Goal: Check status: Check status

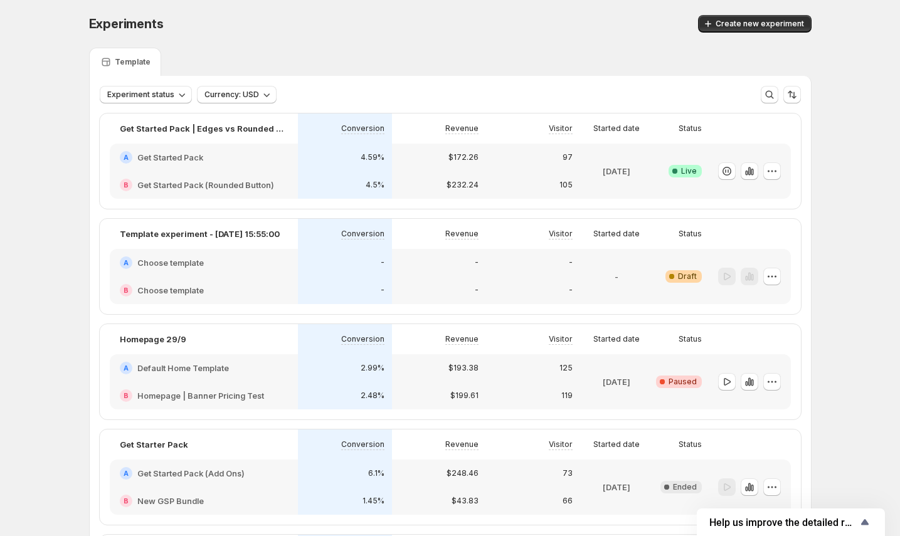
click at [554, 171] on div "105" at bounding box center [533, 185] width 94 height 28
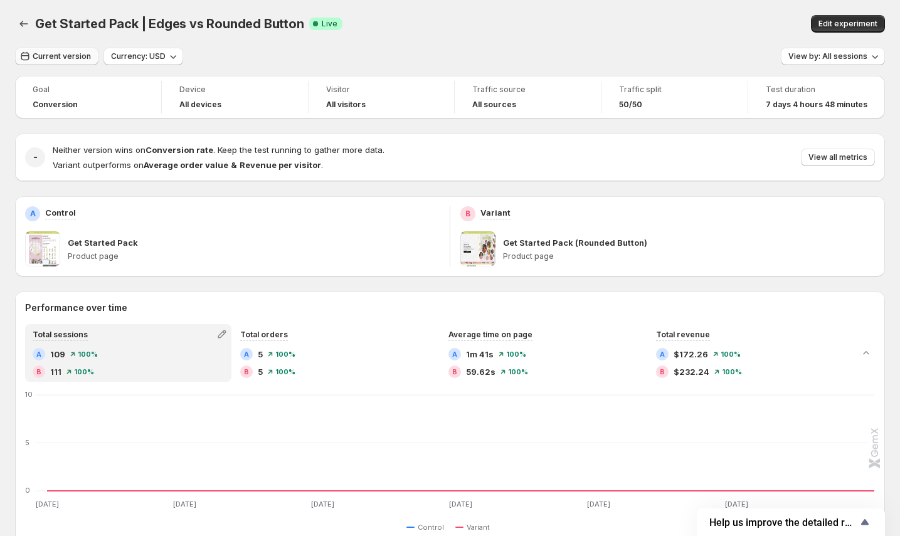
click at [71, 59] on span "Current version" at bounding box center [62, 56] width 58 height 10
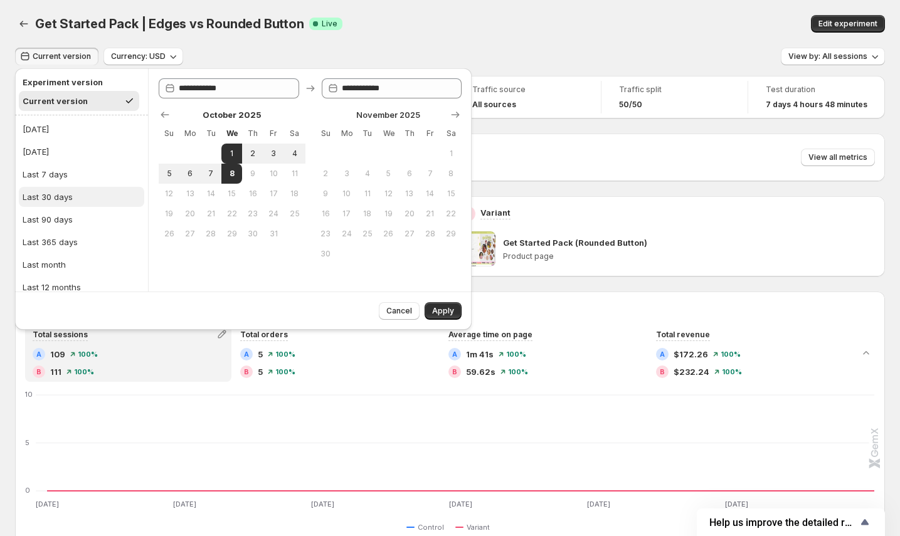
click at [74, 193] on button "Last 30 days" at bounding box center [81, 197] width 125 height 20
type input "**********"
click at [448, 313] on span "Apply" at bounding box center [443, 311] width 22 height 10
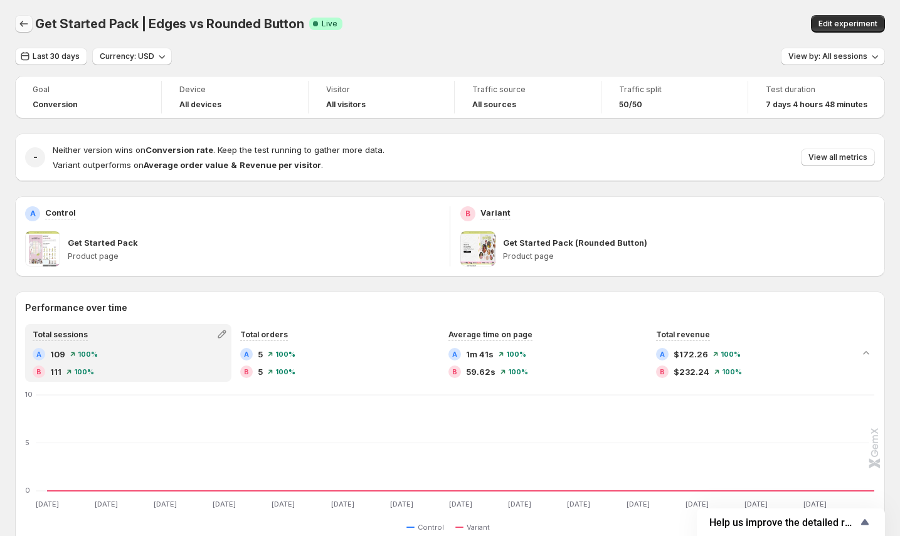
click at [24, 28] on icon "Back" at bounding box center [24, 24] width 13 height 13
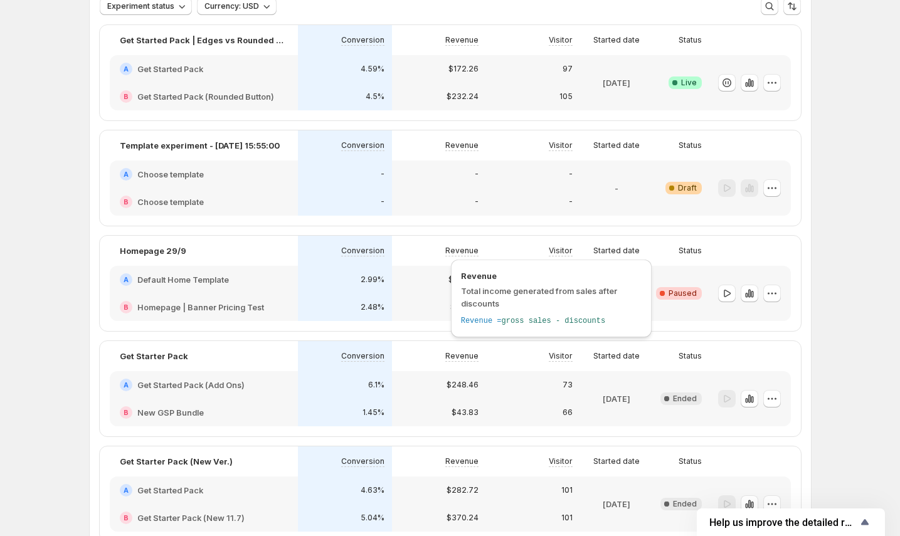
scroll to position [97, 0]
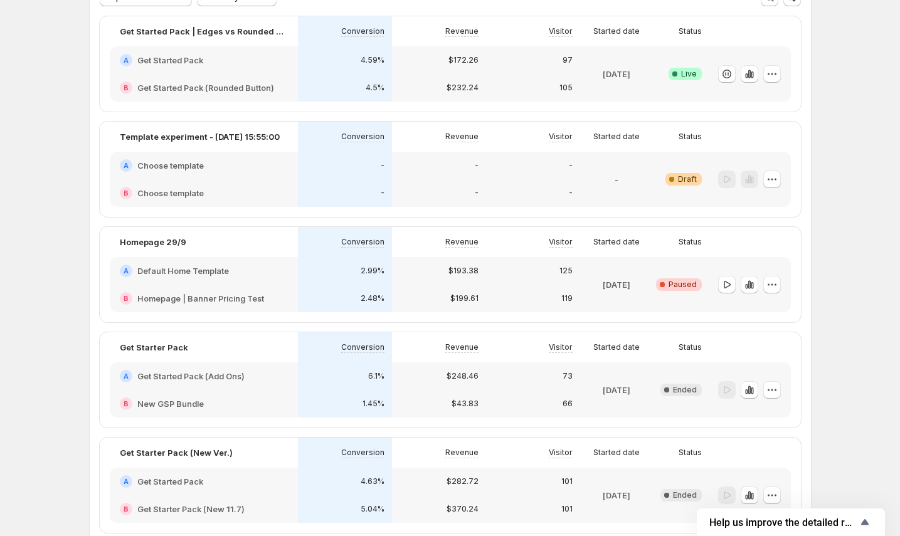
click at [446, 282] on div "$193.38" at bounding box center [439, 271] width 94 height 28
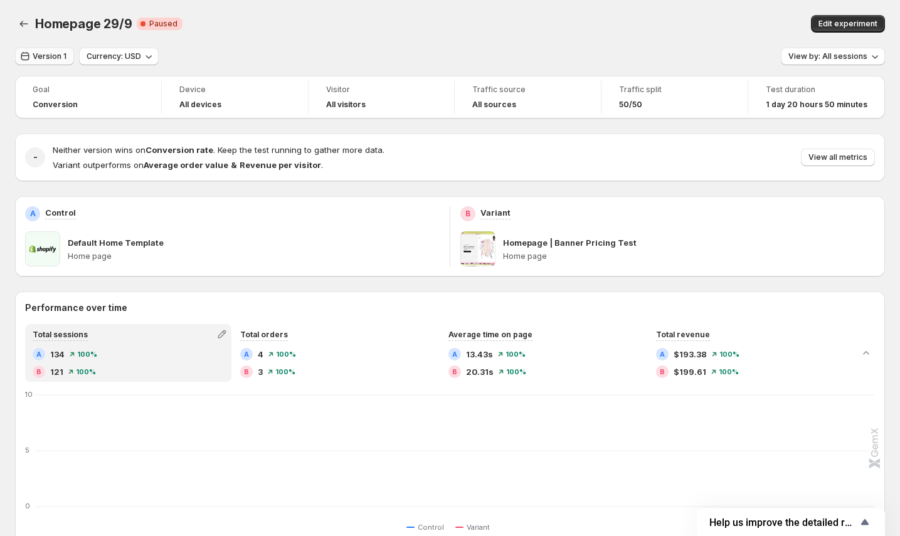
click at [58, 60] on span "Version 1" at bounding box center [50, 56] width 34 height 10
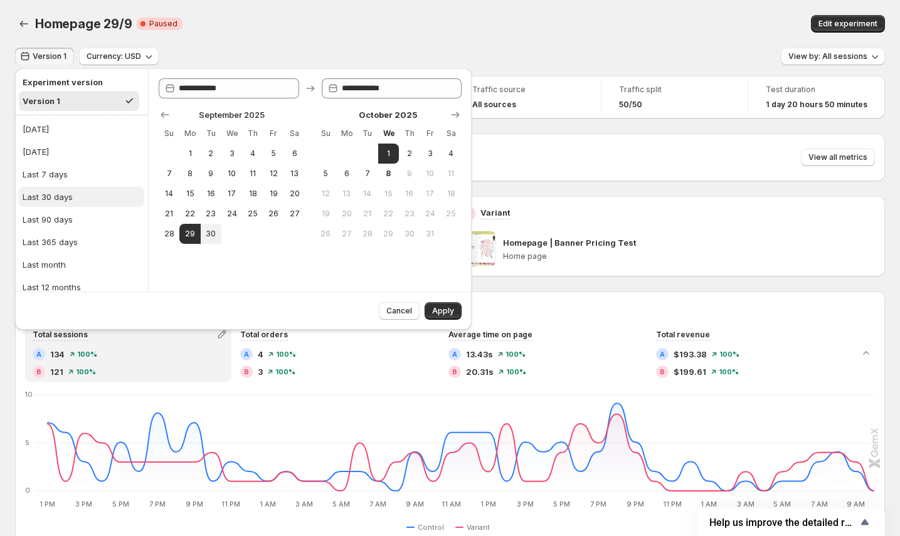
click at [71, 192] on div "Last 30 days" at bounding box center [48, 197] width 50 height 13
type input "**********"
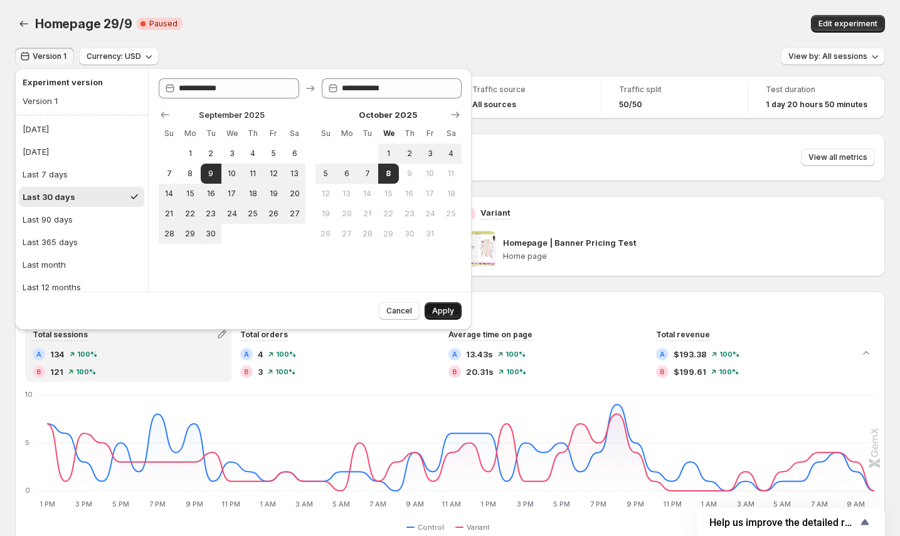
click at [448, 310] on span "Apply" at bounding box center [443, 311] width 22 height 10
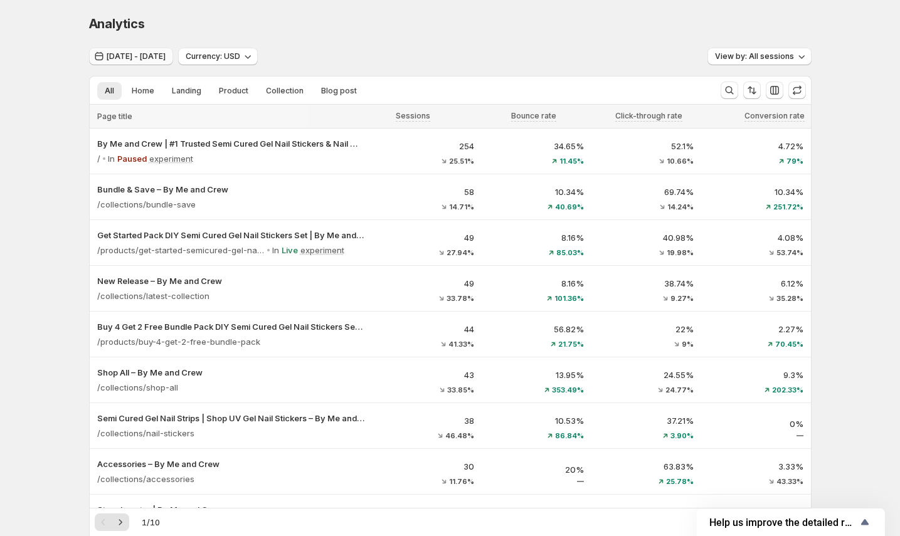
click at [166, 60] on span "[DATE] - [DATE]" at bounding box center [136, 56] width 59 height 10
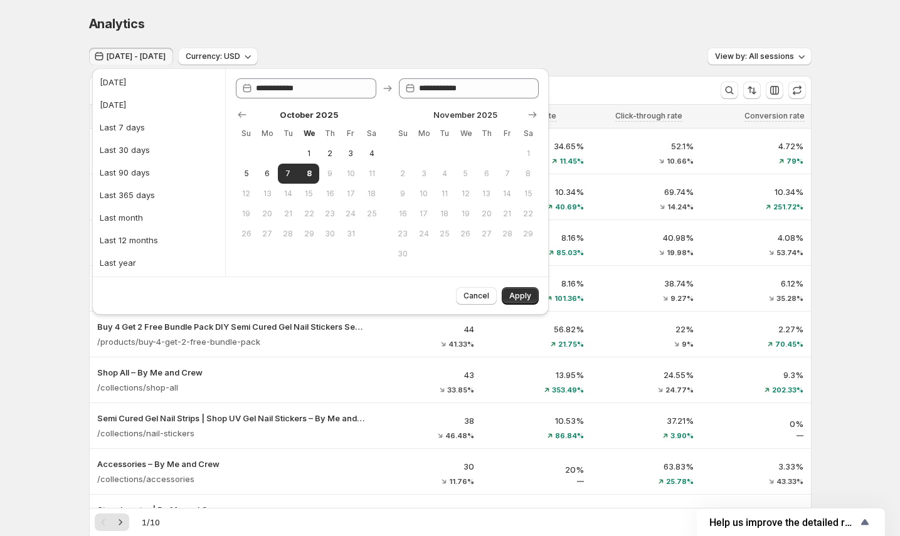
click at [166, 60] on span "[DATE] - [DATE]" at bounding box center [136, 56] width 59 height 10
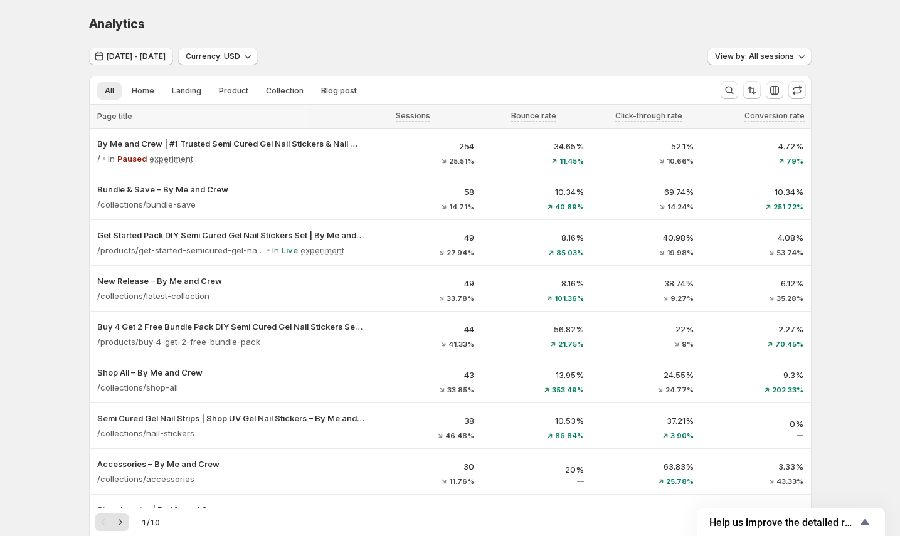
click at [166, 57] on span "[DATE] - [DATE]" at bounding box center [136, 56] width 59 height 10
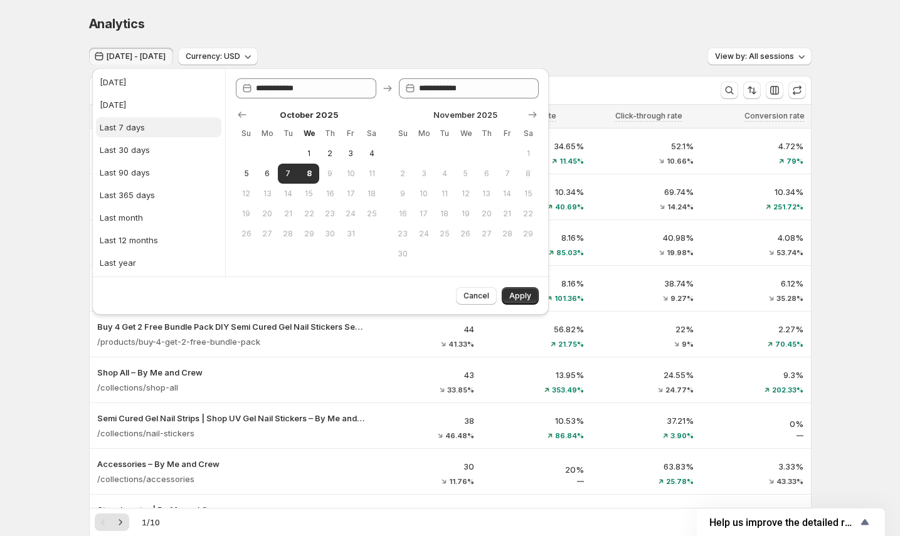
click at [145, 134] on button "Last 7 days" at bounding box center [158, 127] width 125 height 20
type input "**********"
click at [526, 300] on span "Apply" at bounding box center [520, 296] width 22 height 10
